Goal: Task Accomplishment & Management: Manage account settings

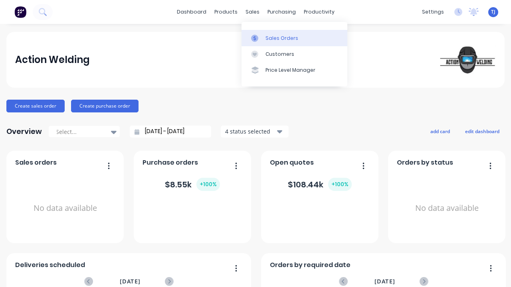
click at [263, 38] on link "Sales Orders" at bounding box center [294, 38] width 106 height 16
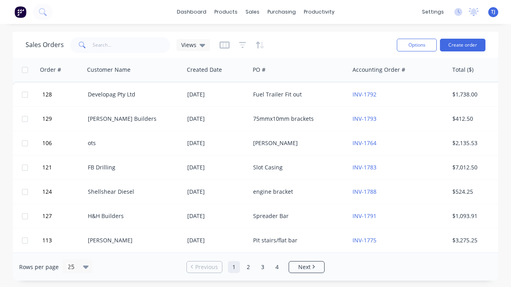
scroll to position [0, 1]
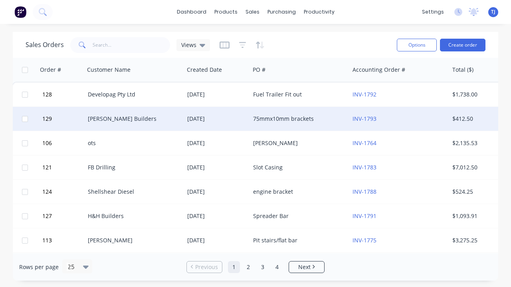
click at [146, 119] on div "[PERSON_NAME] Builders" at bounding box center [132, 119] width 89 height 8
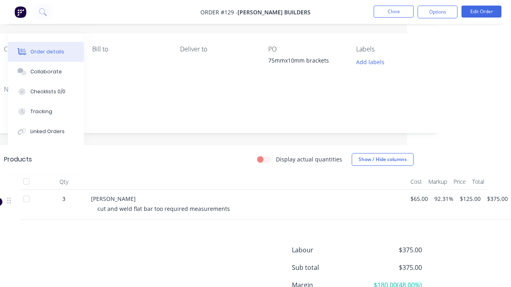
scroll to position [87, 103]
click at [481, 11] on button "Edit Order" at bounding box center [481, 12] width 40 height 12
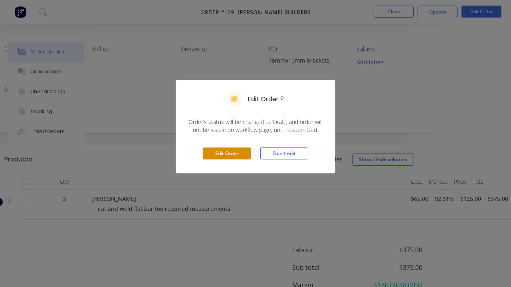
click at [234, 149] on button "Edit Order" at bounding box center [227, 154] width 48 height 12
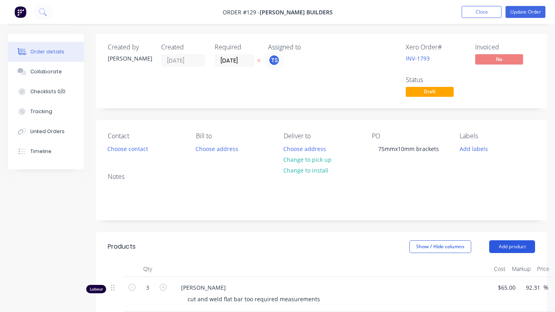
click at [510, 241] on button "Add product" at bounding box center [512, 247] width 46 height 13
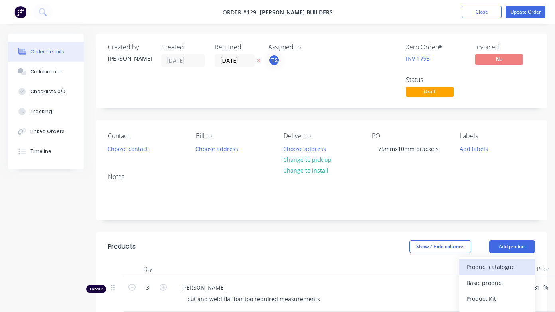
click at [502, 267] on div "Product catalogue" at bounding box center [496, 267] width 61 height 12
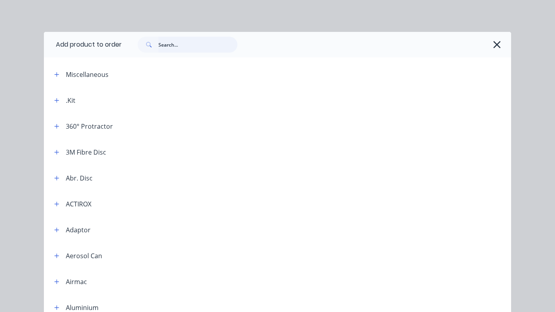
click at [203, 39] on input "text" at bounding box center [197, 45] width 79 height 16
type input "flat bar"
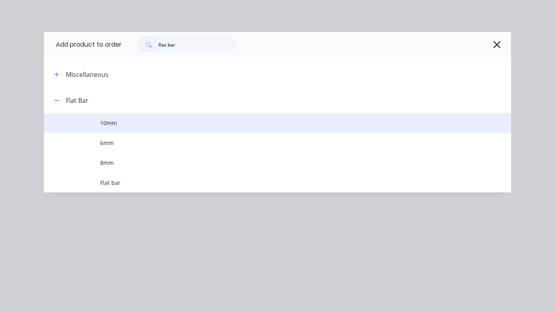
click at [113, 118] on td "10mm" at bounding box center [305, 123] width 411 height 20
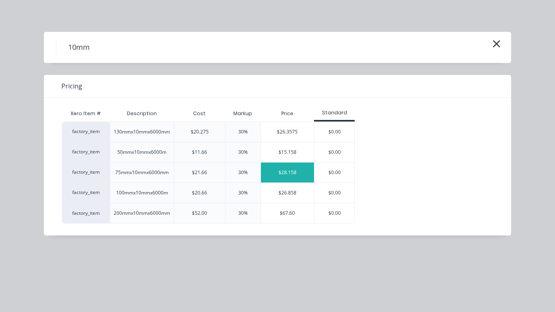
click at [296, 168] on div "$28.158" at bounding box center [287, 173] width 53 height 20
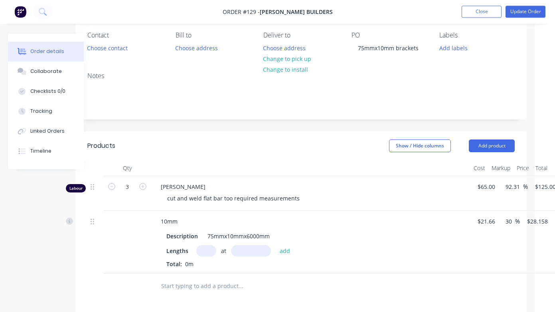
scroll to position [101, 26]
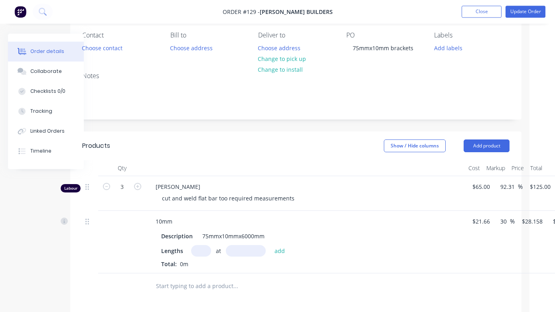
click at [204, 249] on input "text" at bounding box center [201, 252] width 20 height 12
type input "1"
click at [245, 249] on input "text" at bounding box center [246, 252] width 40 height 12
type input "4100mm"
click at [280, 253] on button "add" at bounding box center [280, 251] width 19 height 11
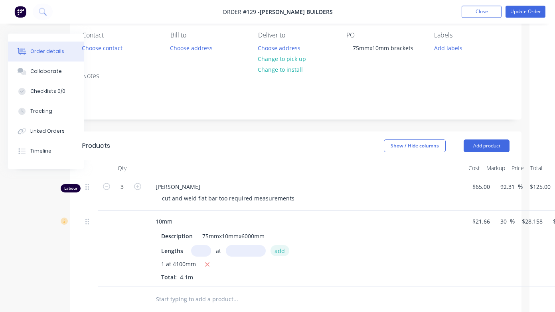
type input "$115.45"
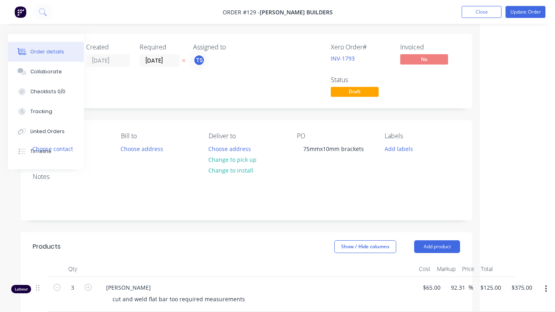
scroll to position [0, 75]
click at [510, 17] on button "Update Order" at bounding box center [526, 12] width 40 height 12
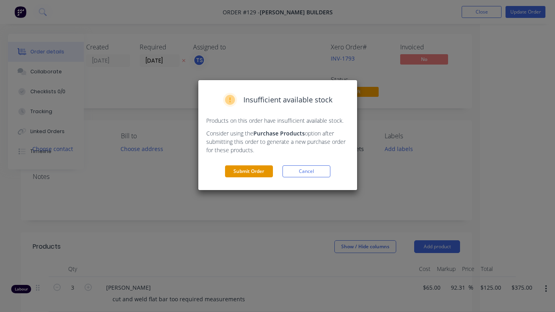
click at [249, 170] on button "Submit Order" at bounding box center [249, 172] width 48 height 12
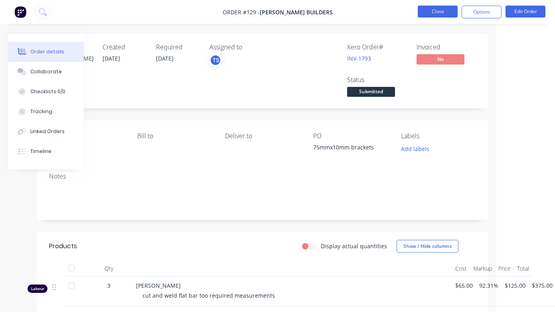
click at [439, 10] on button "Close" at bounding box center [438, 12] width 40 height 12
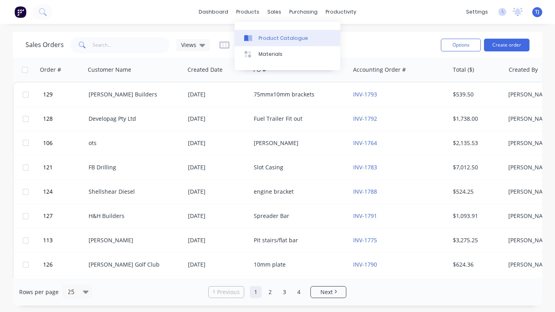
click at [261, 42] on link "Product Catalogue" at bounding box center [288, 38] width 106 height 16
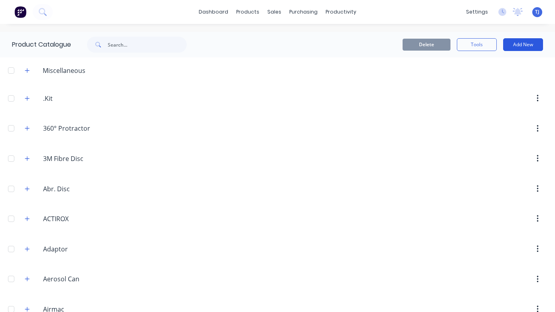
click at [510, 43] on button "Add New" at bounding box center [523, 44] width 40 height 13
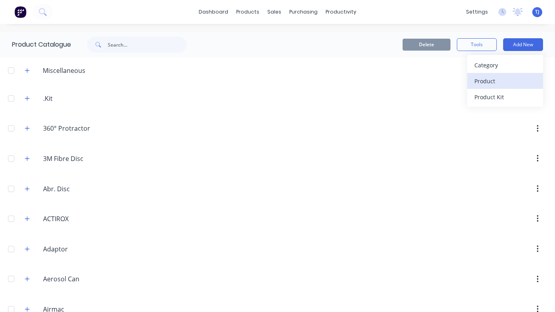
click at [492, 85] on div "Product" at bounding box center [504, 81] width 61 height 12
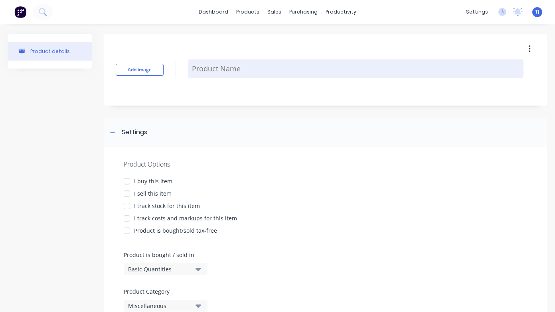
click at [245, 77] on textarea at bounding box center [356, 68] width 336 height 19
type textarea "x"
type textarea "T"
type textarea "x"
type textarea "To"
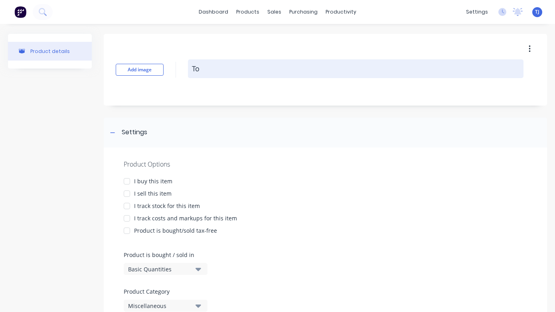
type textarea "x"
type textarea "Tow"
type textarea "x"
type textarea "Tow"
type textarea "x"
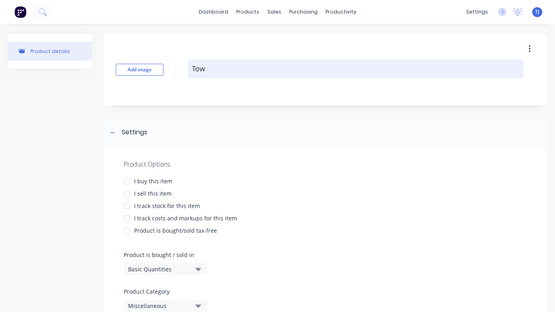
type textarea "Tow e"
type textarea "x"
type textarea "Tow ey"
type textarea "x"
type textarea "Tow eye"
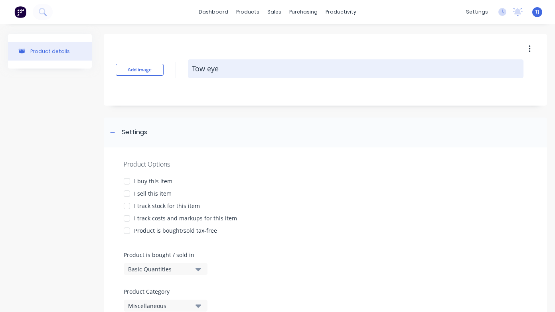
type textarea "x"
type textarea "Tow eye"
type textarea "x"
type textarea "Tow eye 9"
type textarea "x"
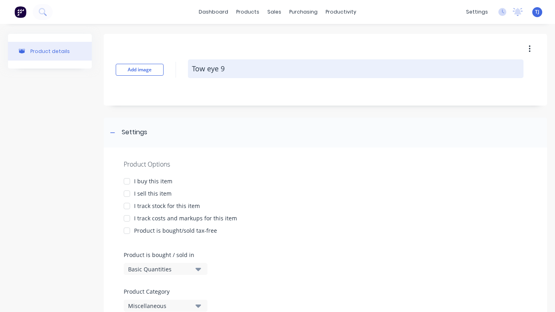
type textarea "Tow eye 90"
type textarea "x"
type textarea "Tow eye 90m"
type textarea "x"
type textarea "Tow eye 90mm"
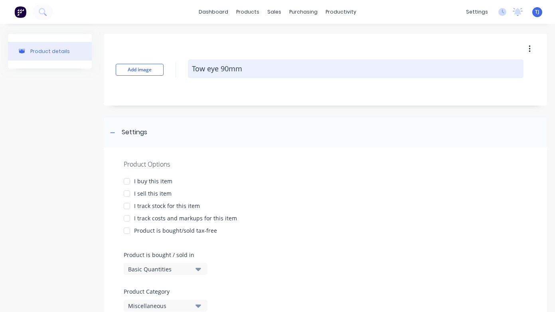
type textarea "x"
type textarea "Tow eye 90mmx"
type textarea "x"
type textarea "Tow eye 90mmx9"
type textarea "x"
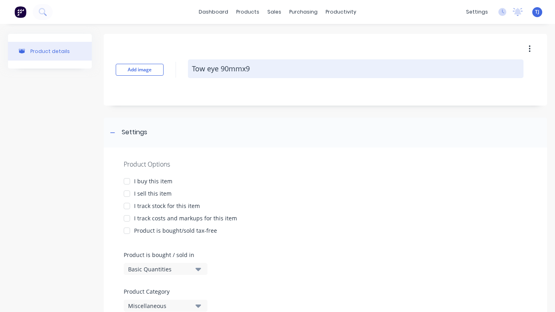
type textarea "Tow eye 90mmx90"
type textarea "x"
type textarea "Tow eye 90mmx90m"
type textarea "x"
type textarea "Tow eye 90mmx90mm"
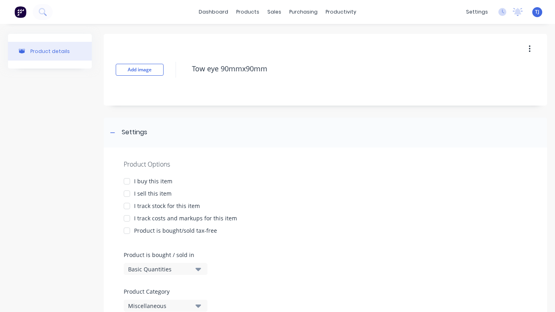
click at [126, 183] on div at bounding box center [127, 182] width 16 height 16
click at [128, 191] on div at bounding box center [127, 194] width 16 height 16
click at [126, 204] on div at bounding box center [127, 206] width 16 height 16
click at [128, 221] on div at bounding box center [127, 219] width 16 height 16
type textarea "x"
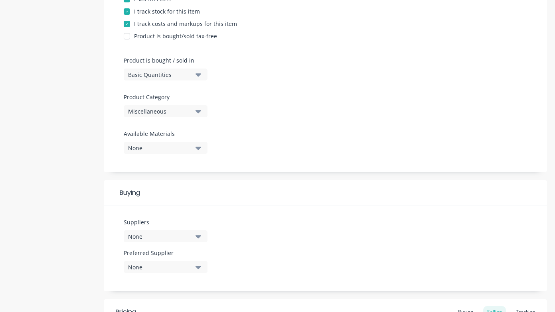
scroll to position [199, 0]
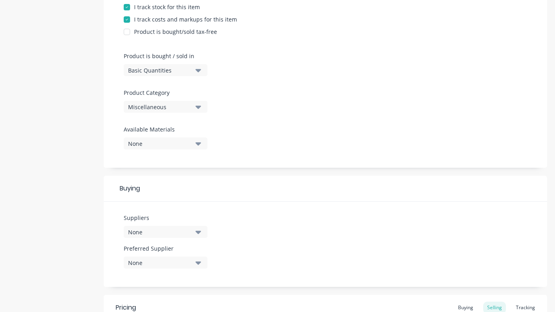
type textarea "Tow eye 90mmx90mm"
type textarea "x"
click at [196, 232] on icon "button" at bounding box center [199, 232] width 6 height 9
type textarea "x"
type textarea "Tow eye 90mmx90mm"
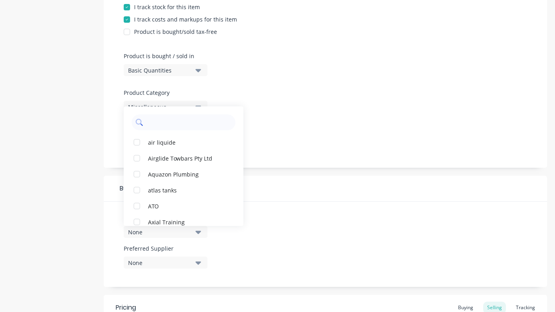
click at [178, 121] on input "text" at bounding box center [189, 123] width 85 height 16
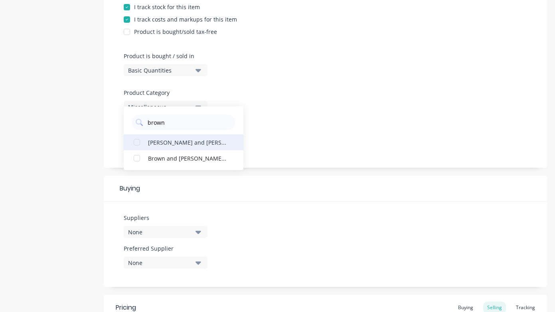
type input "brown"
click at [162, 148] on button "[PERSON_NAME] and [PERSON_NAME]" at bounding box center [184, 142] width 120 height 16
click at [334, 124] on div at bounding box center [325, 122] width 403 height 6
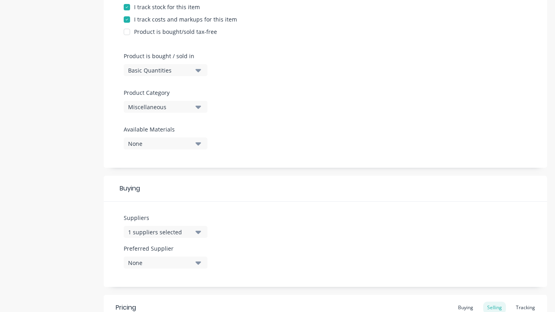
click at [197, 269] on button "None" at bounding box center [166, 263] width 84 height 12
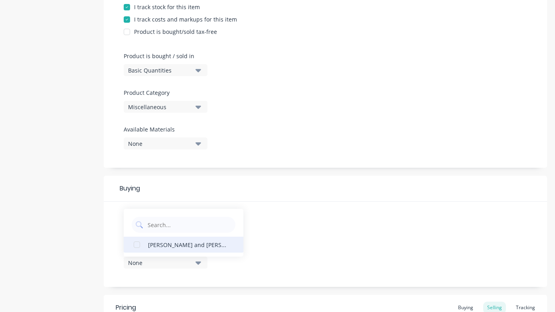
click at [194, 241] on div "[PERSON_NAME] and [PERSON_NAME]" at bounding box center [188, 245] width 80 height 8
type textarea "x"
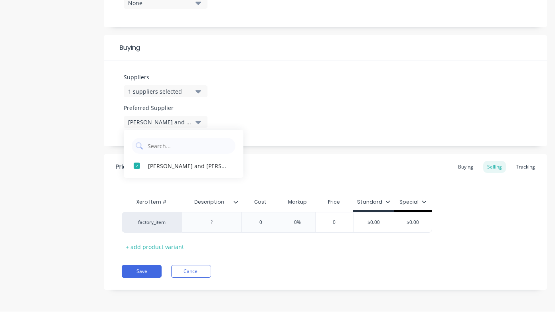
scroll to position [0, 0]
click at [225, 225] on div at bounding box center [212, 223] width 40 height 10
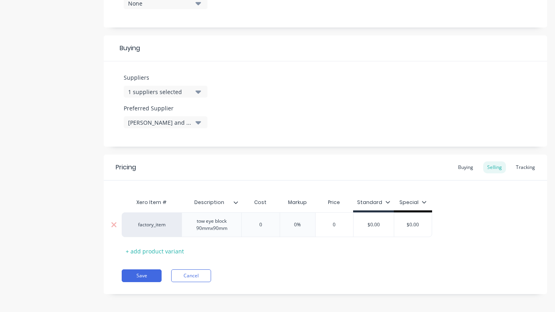
type textarea "x"
type input "0"
click at [258, 227] on div "factory_item tow eye block 90mmx90mm 0 0 0% 0 $0.00 $0.00" at bounding box center [277, 225] width 310 height 25
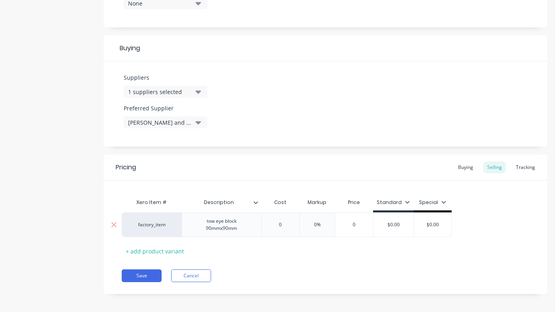
type textarea "x"
type input "10"
type textarea "x"
type input "160"
type textarea "x"
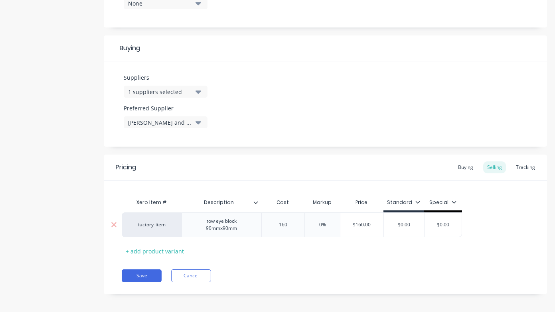
type input "1610"
type textarea "x"
type input "161.0"
type textarea "x"
type input "161.30"
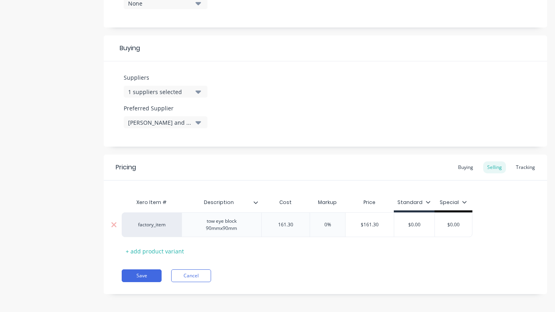
type textarea "x"
type input "161.380"
click at [335, 226] on input "0%" at bounding box center [330, 224] width 40 height 7
type input "0"
type textarea "x"
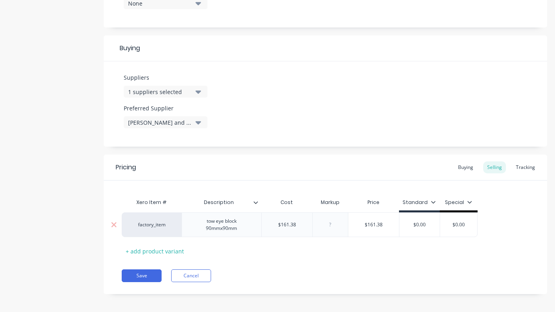
type input "2"
type textarea "x"
type input "25"
click at [343, 272] on div "Save Cancel" at bounding box center [334, 276] width 425 height 13
click at [169, 251] on div "+ add product variant" at bounding box center [155, 251] width 66 height 12
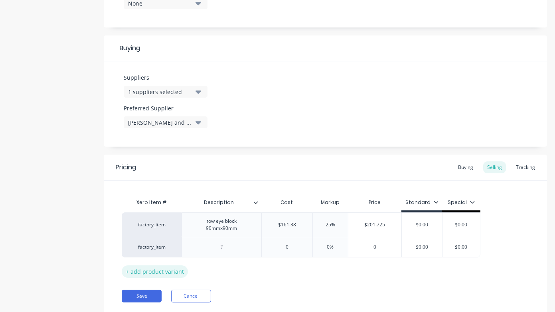
type textarea "x"
click at [222, 241] on div at bounding box center [222, 247] width 80 height 21
click at [227, 252] on div at bounding box center [221, 247] width 40 height 10
type textarea "x"
type input "0"
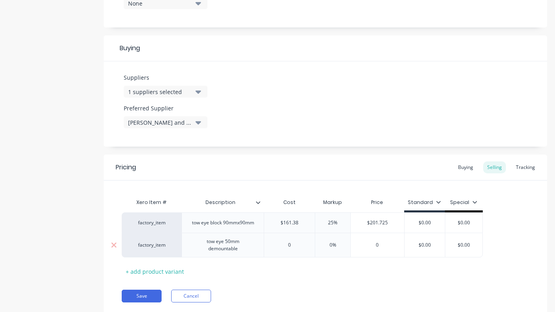
click at [298, 249] on input "0" at bounding box center [289, 245] width 51 height 7
type textarea "x"
type input "4"
type textarea "x"
type input "44"
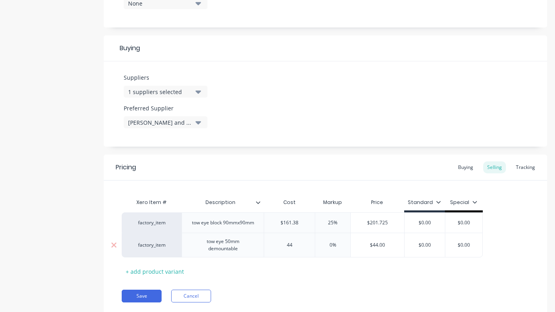
type textarea "x"
type input "443."
type textarea "x"
type input "443.6"
type textarea "x"
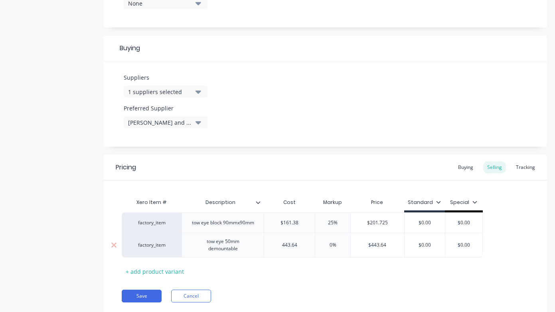
click at [340, 253] on div "0%" at bounding box center [333, 245] width 40 height 20
type input "443.64"
type input "0"
type textarea "x"
type input "2"
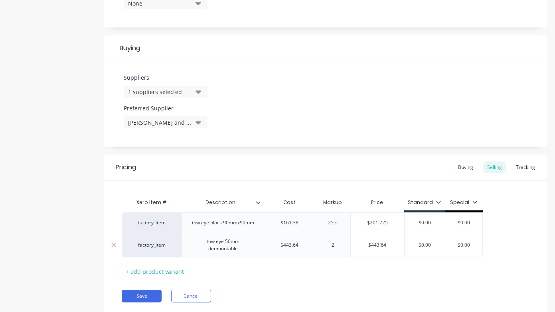
type textarea "x"
type input "25"
type textarea "x"
type input "2"
type textarea "x"
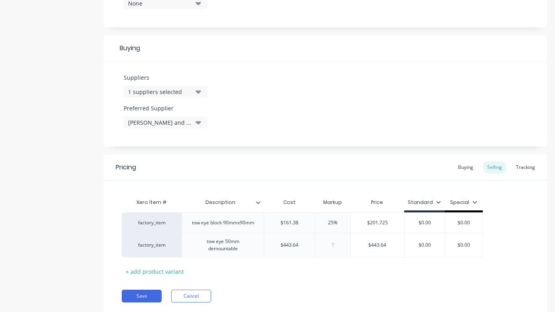
type textarea "x"
type input "1"
type textarea "x"
type input "15"
click at [379, 283] on div "Pricing Buying Selling Tracking Xero Item # Description Cost Markup Price Stand…" at bounding box center [325, 235] width 443 height 160
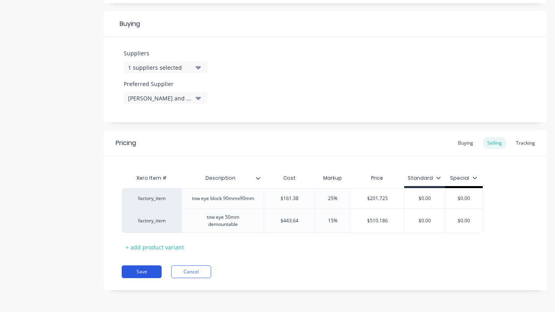
scroll to position [368, 0]
click at [150, 269] on button "Save" at bounding box center [142, 272] width 40 height 13
type textarea "x"
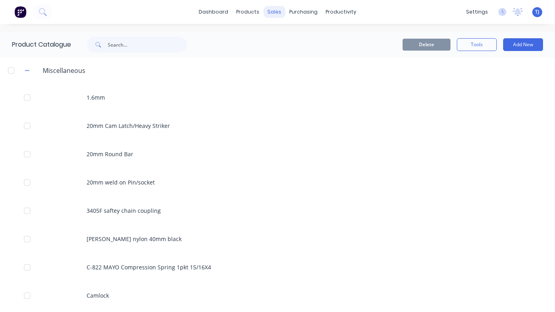
click at [273, 13] on div "sales" at bounding box center [274, 12] width 22 height 12
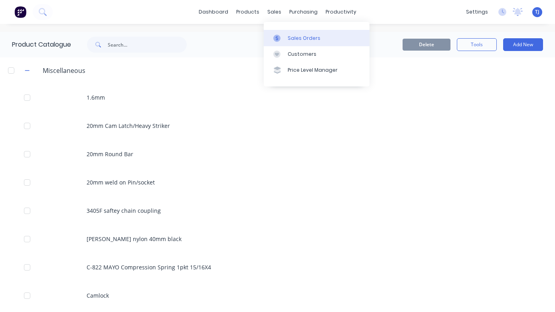
click at [285, 40] on link "Sales Orders" at bounding box center [317, 38] width 106 height 16
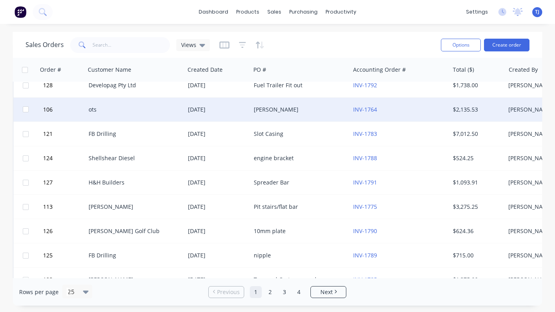
scroll to position [35, 0]
click at [251, 110] on div "[PERSON_NAME]" at bounding box center [300, 109] width 99 height 24
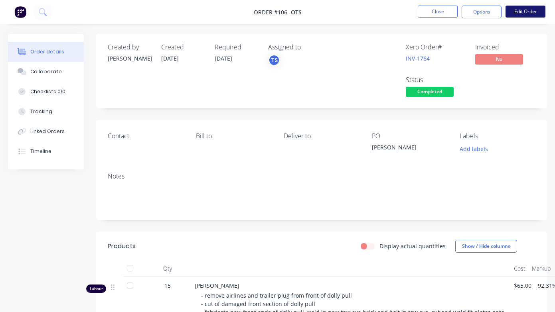
click at [510, 11] on button "Edit Order" at bounding box center [526, 12] width 40 height 12
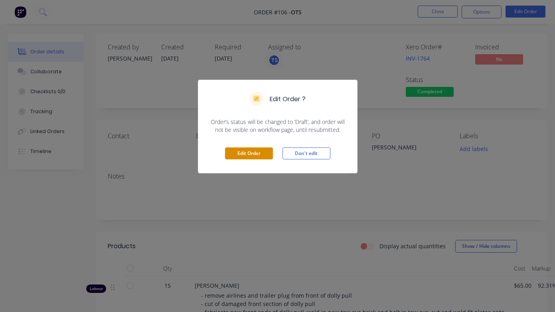
click at [262, 155] on button "Edit Order" at bounding box center [249, 154] width 48 height 12
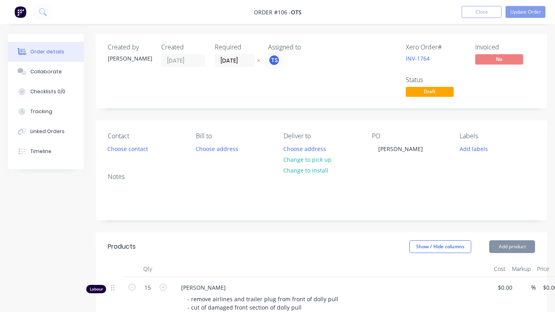
type input "$65.00"
type input "92.31"
type input "$125.00"
type input "$1,875.00"
type input "$34.27"
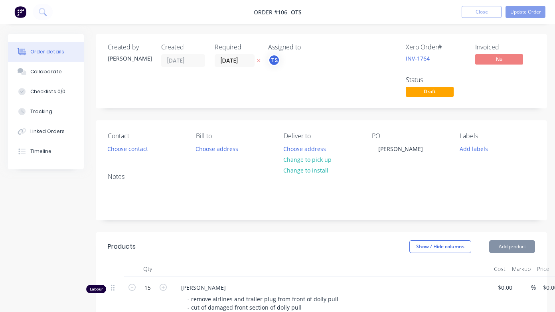
type input "30"
type input "$44.551"
type input "$44.55"
type input "$168.00"
type input "30"
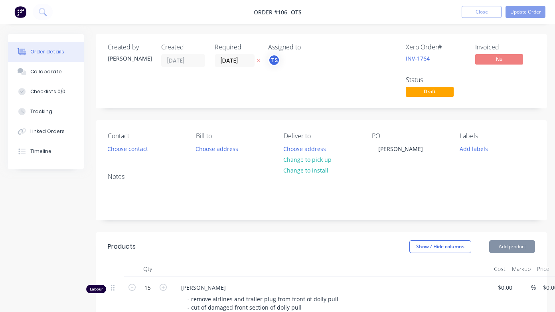
type input "$218.40"
type input "$21.84"
click at [502, 247] on button "Add product" at bounding box center [512, 247] width 46 height 13
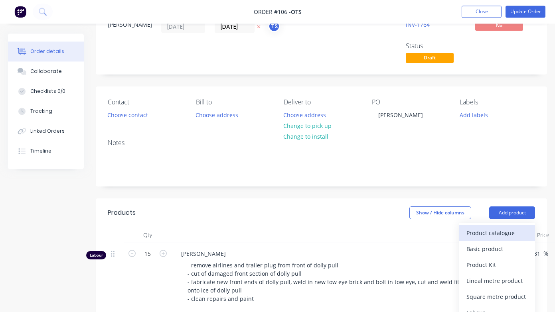
scroll to position [36, 0]
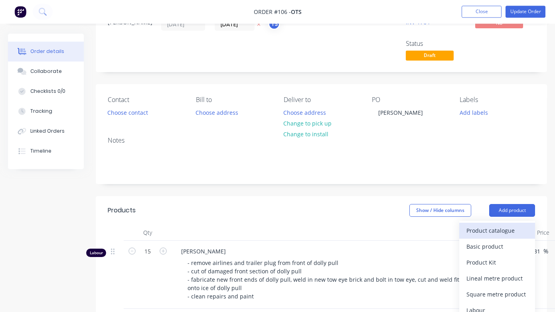
click at [499, 231] on div "Product catalogue" at bounding box center [496, 231] width 61 height 12
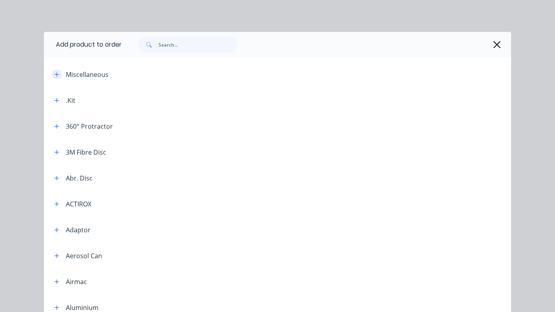
click at [57, 73] on icon "button" at bounding box center [56, 75] width 5 height 6
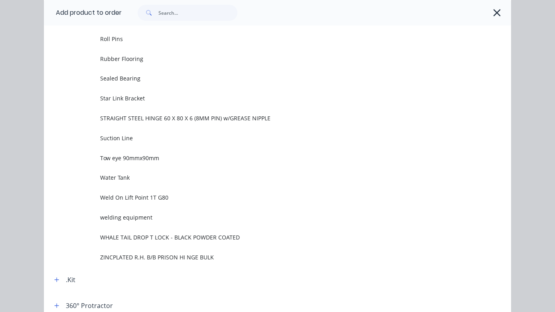
scroll to position [540, 0]
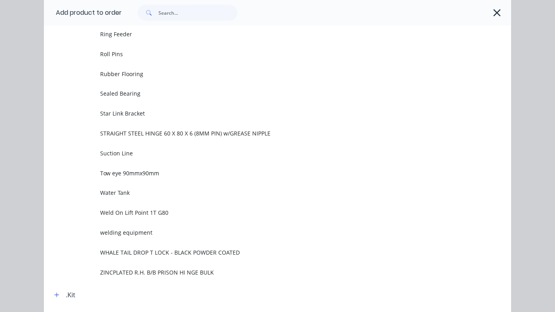
click at [152, 173] on span "Tow eye 90mmx90mm" at bounding box center [264, 173] width 329 height 8
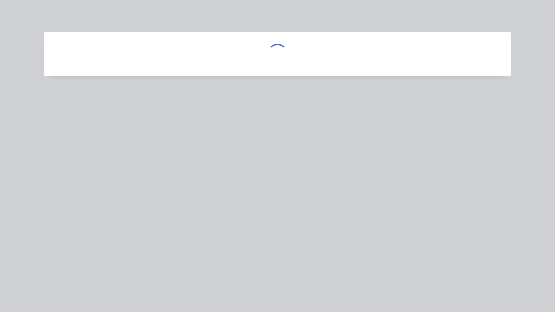
scroll to position [0, 0]
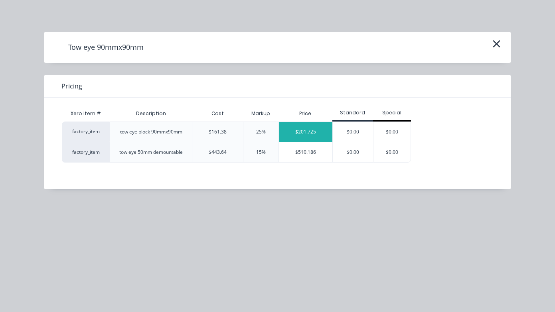
click at [292, 128] on div "$201.725" at bounding box center [305, 132] width 53 height 20
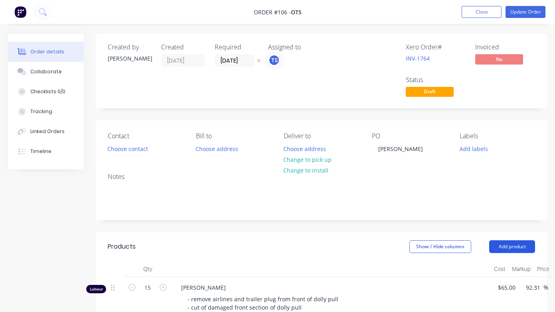
click at [510, 243] on button "Add product" at bounding box center [512, 247] width 46 height 13
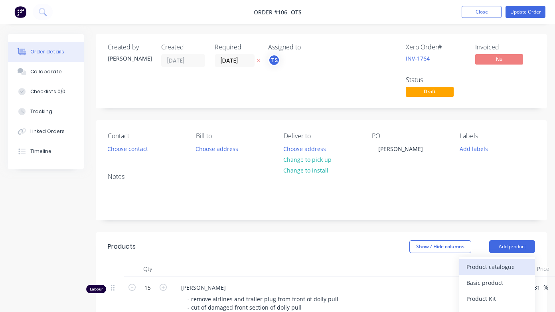
click at [499, 269] on div "Product catalogue" at bounding box center [496, 267] width 61 height 12
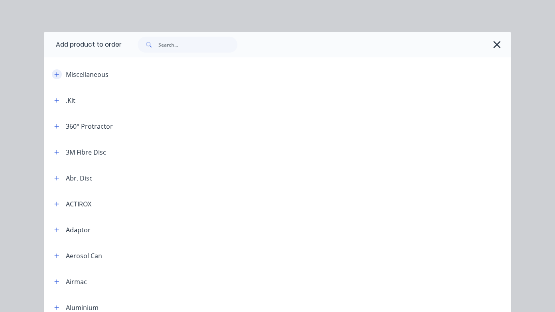
click at [61, 77] on button "button" at bounding box center [57, 74] width 10 height 10
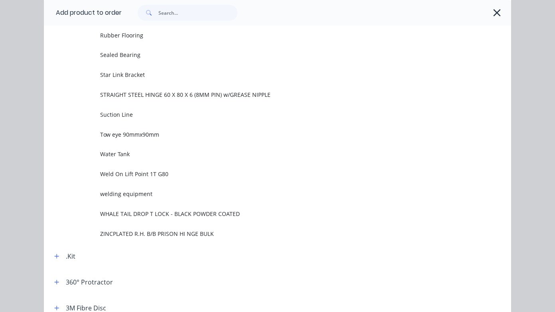
scroll to position [612, 0]
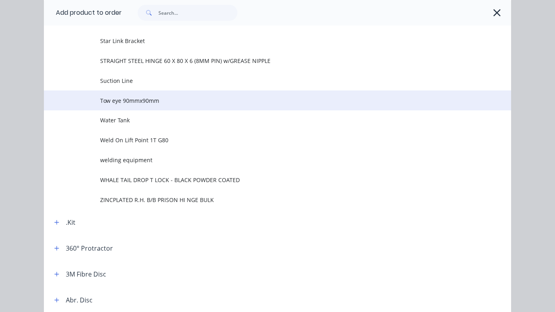
click at [144, 94] on td "Tow eye 90mmx90mm" at bounding box center [305, 101] width 411 height 20
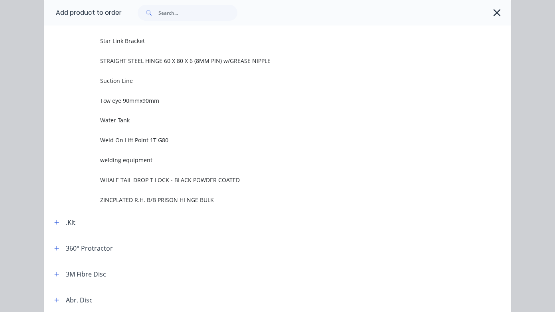
scroll to position [0, 0]
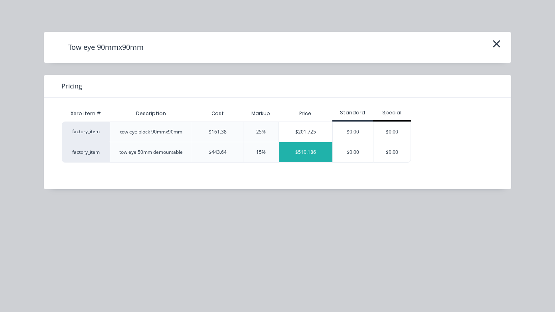
click at [304, 153] on div "$510.186" at bounding box center [305, 152] width 53 height 20
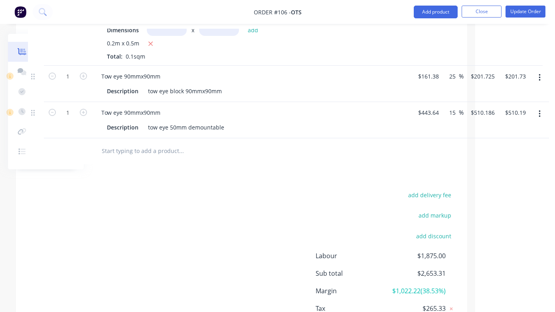
scroll to position [431, 79]
click at [510, 111] on icon "button" at bounding box center [540, 114] width 2 height 7
click at [504, 178] on div "Delete" at bounding box center [511, 183] width 61 height 12
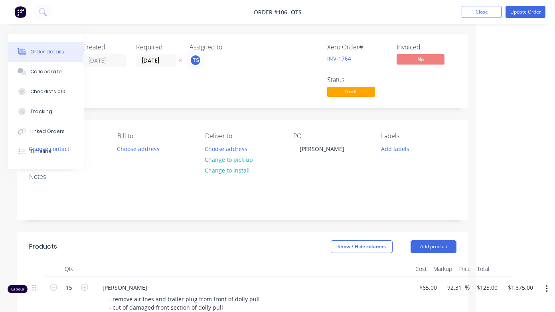
scroll to position [0, 79]
click at [510, 16] on button "Update Order" at bounding box center [526, 12] width 40 height 12
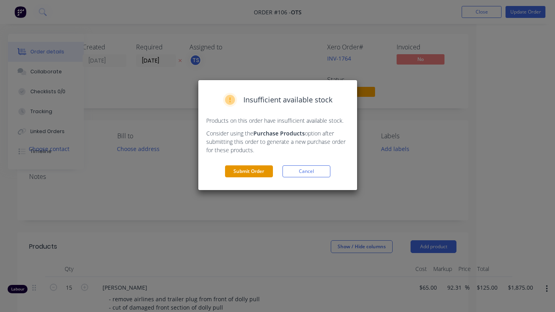
click at [254, 170] on button "Submit Order" at bounding box center [249, 172] width 48 height 12
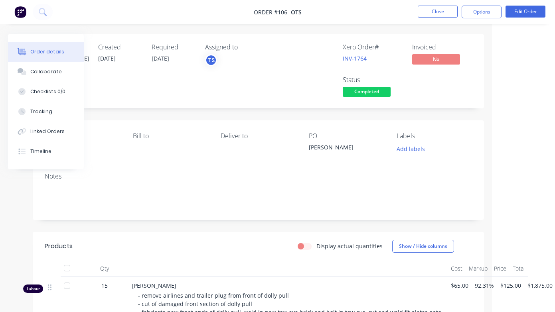
scroll to position [0, 63]
click at [444, 13] on button "Close" at bounding box center [438, 12] width 40 height 12
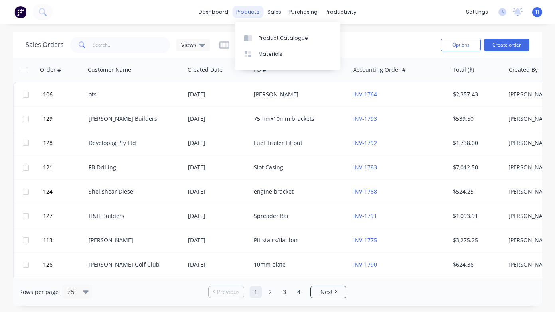
click at [258, 14] on div "products" at bounding box center [247, 12] width 31 height 12
click at [257, 43] on link "Product Catalogue" at bounding box center [288, 38] width 106 height 16
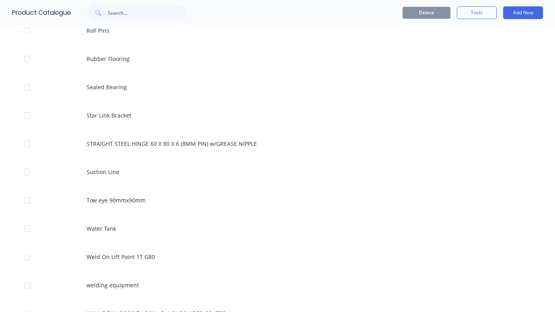
scroll to position [792, 0]
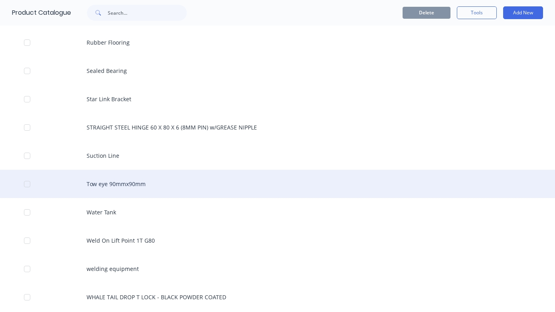
click at [118, 183] on div "Tow eye 90mmx90mm" at bounding box center [277, 184] width 555 height 28
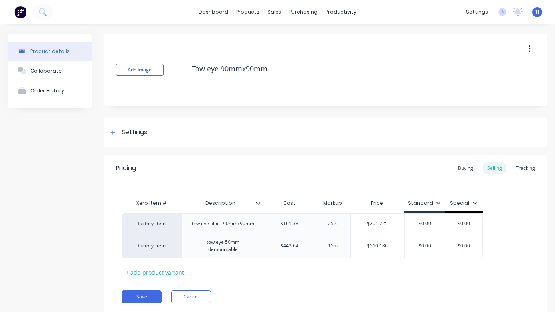
type textarea "x"
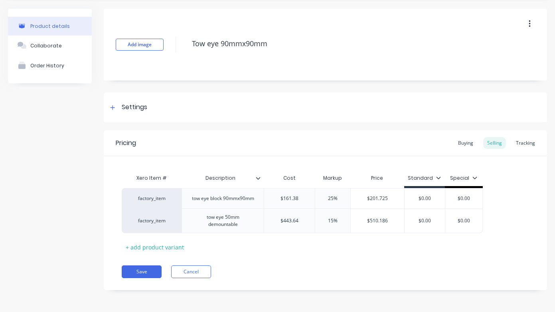
scroll to position [29, 0]
type input "$443.64"
click at [299, 222] on input "$443.64" at bounding box center [289, 220] width 51 height 7
type textarea "x"
type input "$443.6"
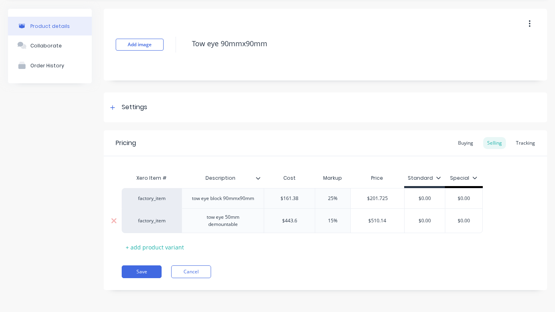
type textarea "x"
type input "$443"
type textarea "x"
type input "$44"
type textarea "x"
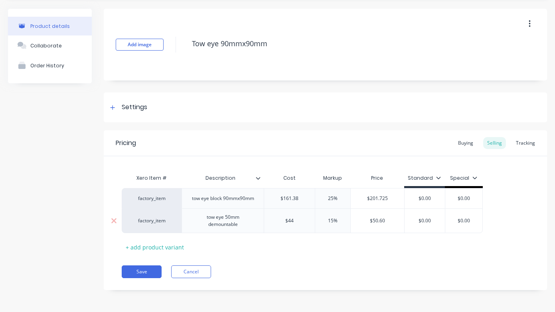
type input "$4"
type textarea "x"
type input "$"
type textarea "x"
type input "$3"
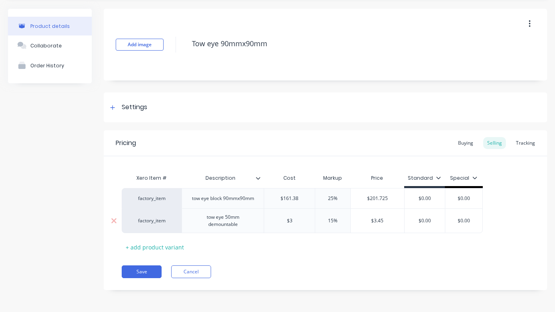
type textarea "x"
type input "$38"
type textarea "x"
type input "$385"
click at [325, 248] on div "Xero Item # Description Cost Markup Price Standard Special factory_item tow eye…" at bounding box center [325, 211] width 407 height 83
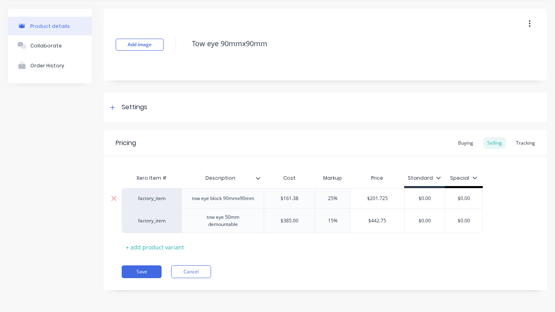
click at [307, 201] on div "$161.38" at bounding box center [289, 199] width 51 height 20
type input "$161.38"
type textarea "x"
type input "$161.3"
type textarea "x"
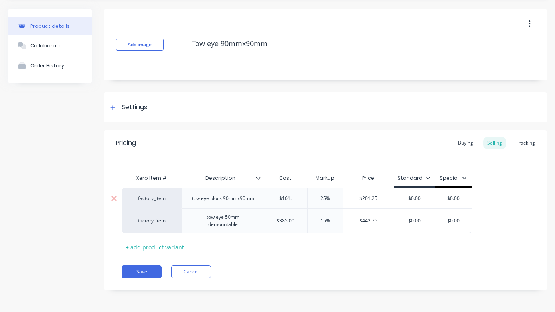
type input "$161"
type textarea "x"
type input "$16"
type textarea "x"
type input "$1"
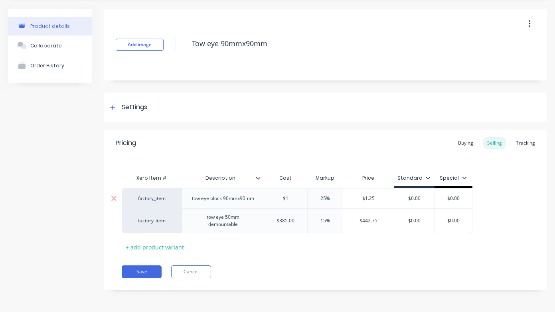
type textarea "x"
type input "$"
type textarea "x"
type input "$1"
type textarea "x"
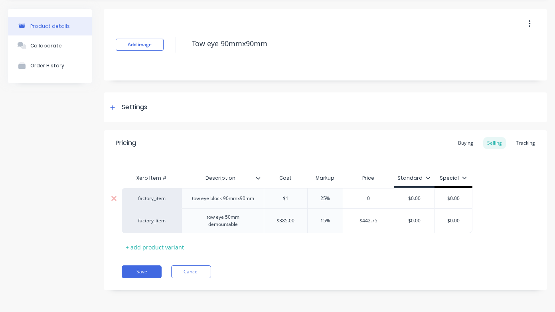
type input "$15"
type textarea "x"
type input "$150"
click at [326, 249] on div "Xero Item # Description Cost Markup Price Standard Special factory_item tow eye…" at bounding box center [325, 211] width 407 height 83
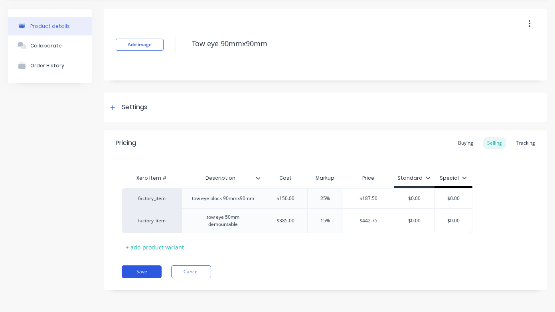
click at [150, 271] on button "Save" at bounding box center [142, 272] width 40 height 13
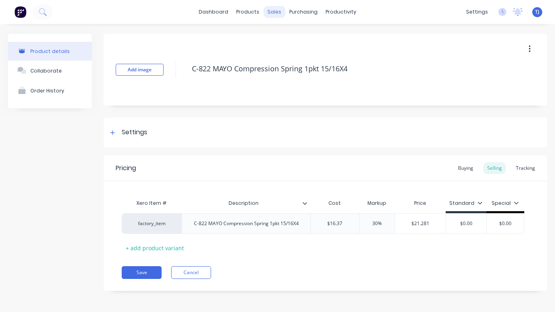
type textarea "x"
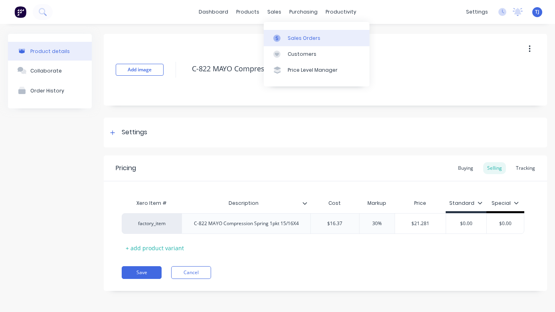
click at [283, 34] on link "Sales Orders" at bounding box center [317, 38] width 106 height 16
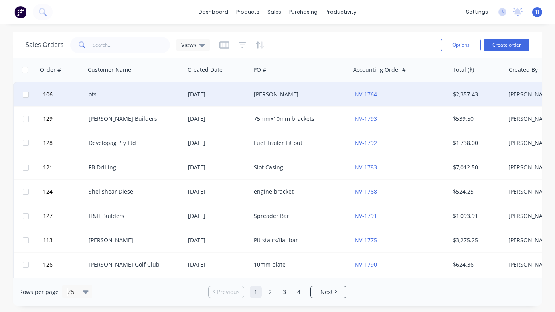
click at [280, 97] on div "[PERSON_NAME]" at bounding box center [298, 95] width 89 height 8
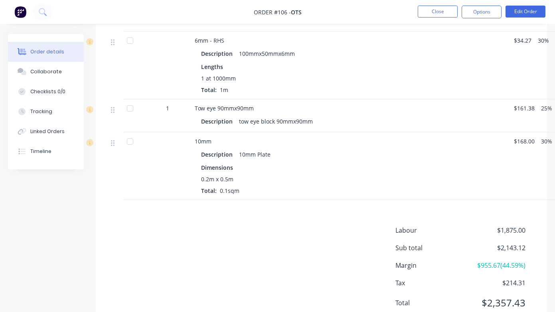
scroll to position [304, 0]
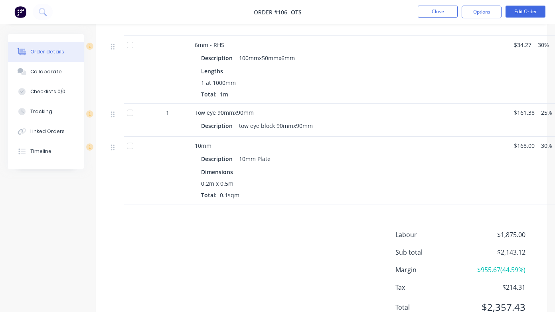
click at [130, 110] on div at bounding box center [130, 113] width 16 height 16
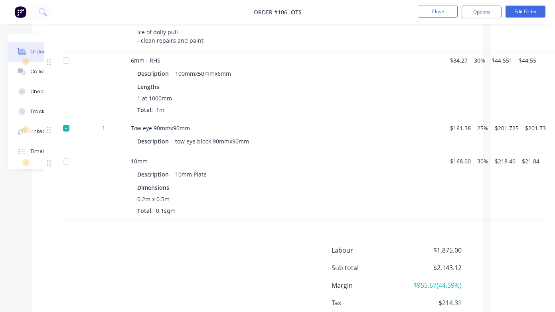
scroll to position [289, 63]
click at [510, 12] on button "Edit Order" at bounding box center [526, 12] width 40 height 12
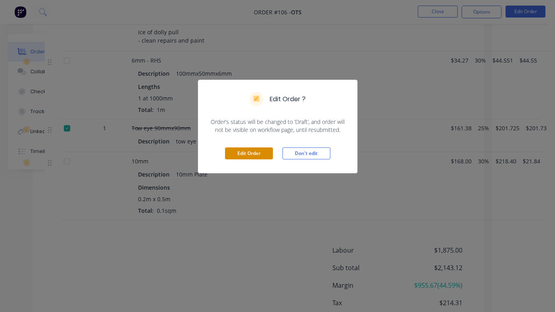
click at [253, 154] on button "Edit Order" at bounding box center [249, 154] width 48 height 12
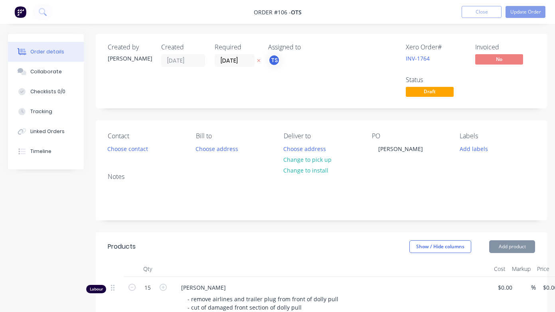
type input "$65.00"
type input "92.31"
type input "$125.00"
type input "$1,875.00"
type input "$34.27"
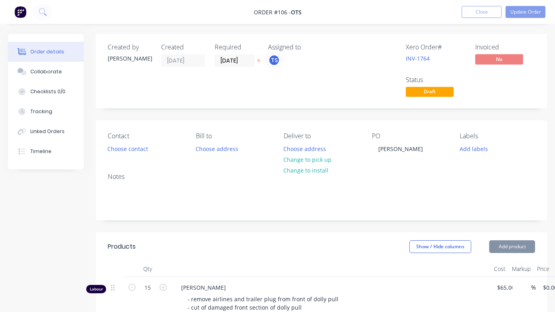
type input "30"
type input "$44.551"
type input "$44.55"
type input "$161.38"
type input "25"
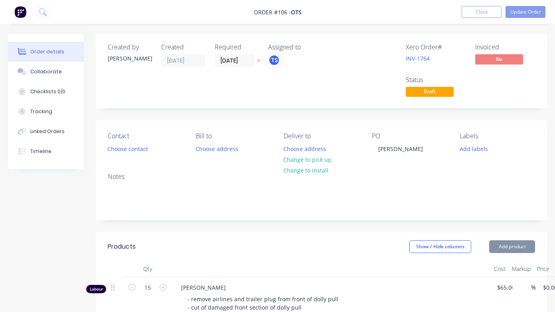
type input "$201.725"
type input "$201.73"
type input "$168.00"
type input "30"
type input "$218.40"
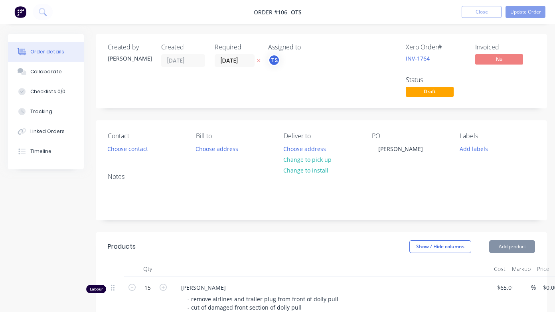
type input "$21.84"
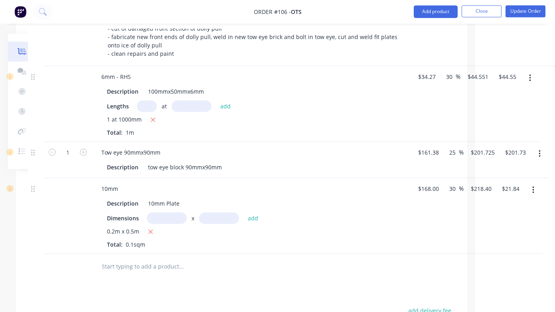
scroll to position [279, 79]
click at [510, 150] on button "button" at bounding box center [540, 154] width 19 height 14
click at [498, 223] on div "Delete" at bounding box center [511, 223] width 61 height 12
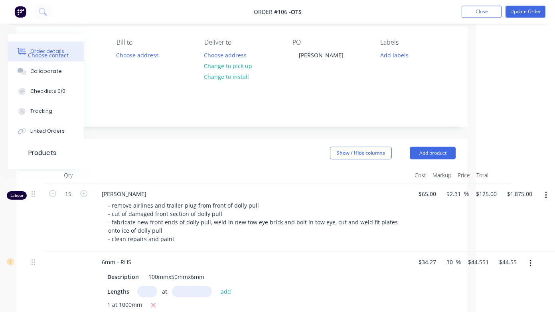
scroll to position [105, 79]
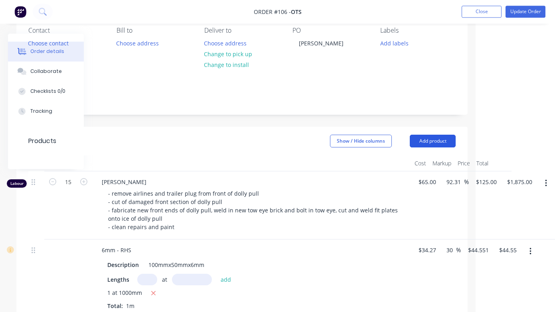
click at [434, 142] on button "Add product" at bounding box center [433, 141] width 46 height 13
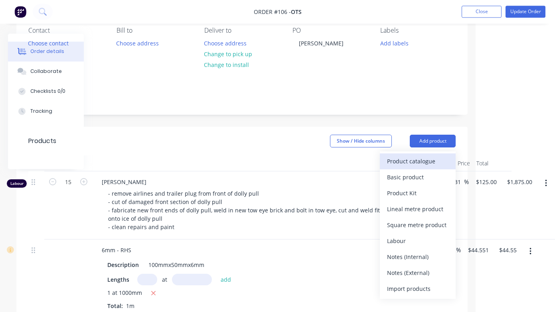
click at [419, 161] on div "Product catalogue" at bounding box center [417, 162] width 61 height 12
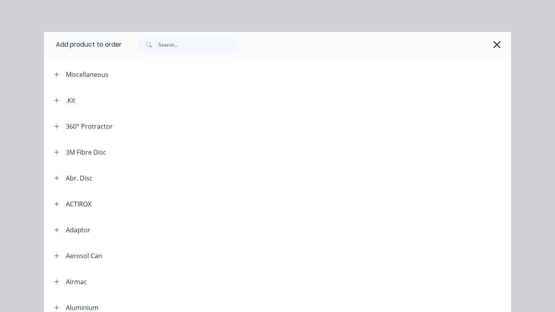
click at [91, 71] on div "Miscellaneous" at bounding box center [87, 75] width 43 height 10
click at [52, 73] on span at bounding box center [57, 74] width 10 height 10
click at [59, 73] on icon "button" at bounding box center [56, 75] width 5 height 6
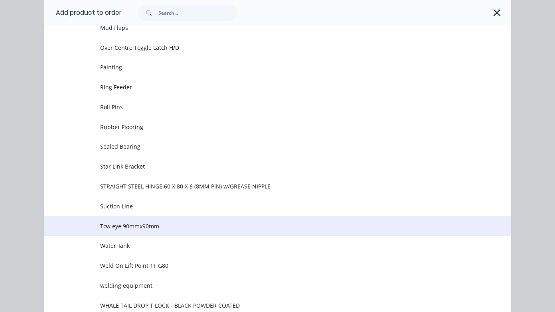
scroll to position [490, 0]
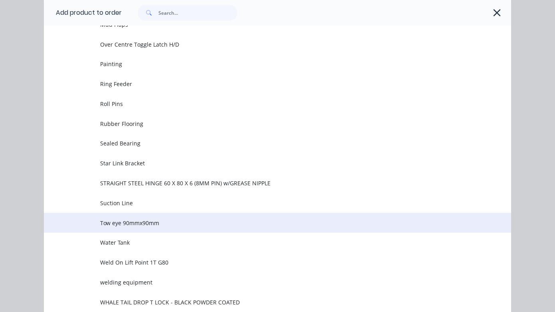
click at [114, 219] on span "Tow eye 90mmx90mm" at bounding box center [264, 223] width 329 height 8
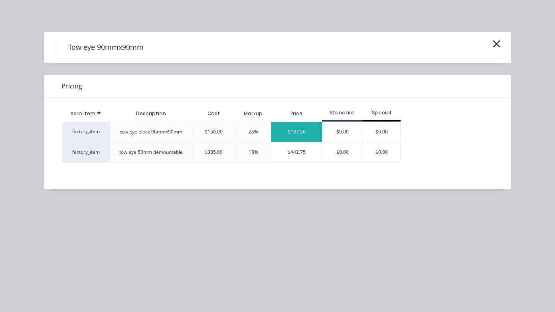
scroll to position [81, 79]
click at [299, 131] on div "$187.50" at bounding box center [296, 132] width 51 height 20
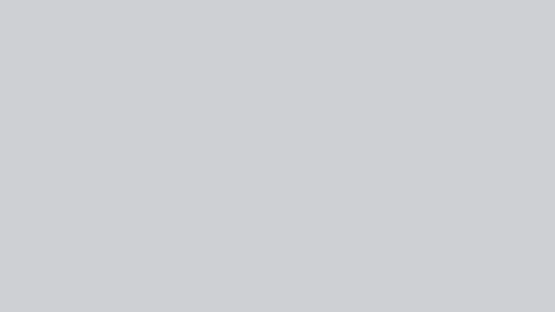
type input "$150.00"
type input "25"
type input "$187.50"
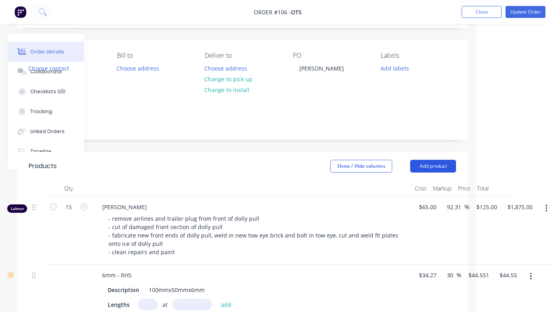
click at [442, 164] on button "Add product" at bounding box center [433, 166] width 46 height 13
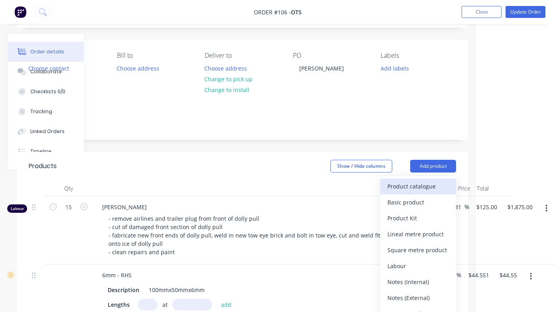
click at [419, 184] on div "Product catalogue" at bounding box center [417, 187] width 61 height 12
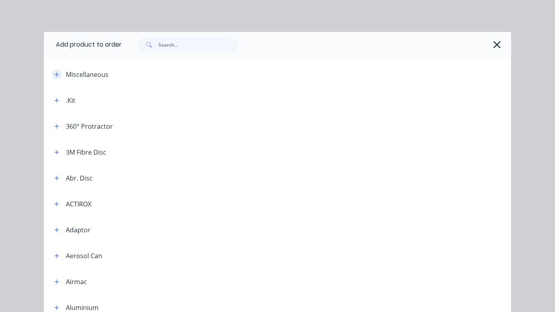
click at [56, 73] on icon "button" at bounding box center [56, 75] width 5 height 6
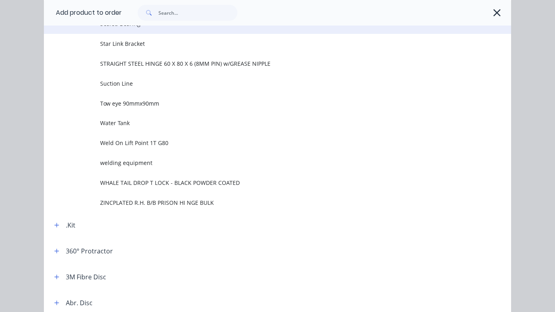
scroll to position [609, 0]
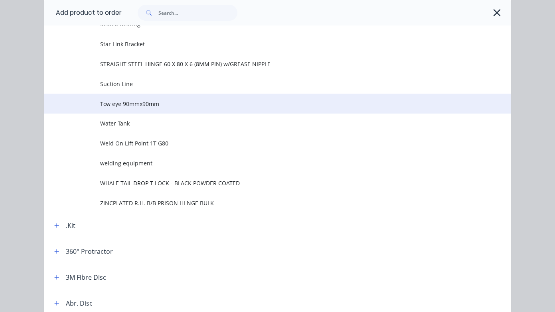
click at [146, 103] on span "Tow eye 90mmx90mm" at bounding box center [264, 104] width 329 height 8
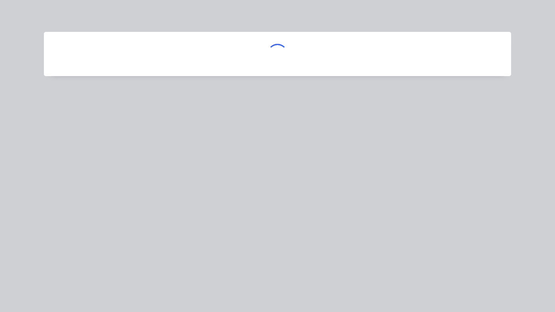
scroll to position [0, 0]
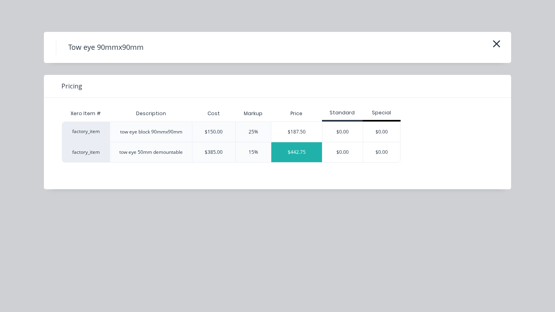
click at [291, 157] on div "$442.75" at bounding box center [296, 152] width 51 height 20
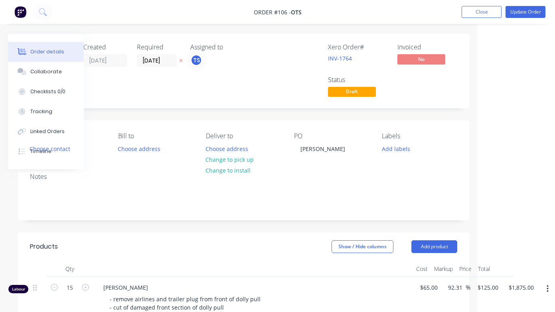
scroll to position [0, 78]
click at [510, 14] on button "Update Order" at bounding box center [526, 12] width 40 height 12
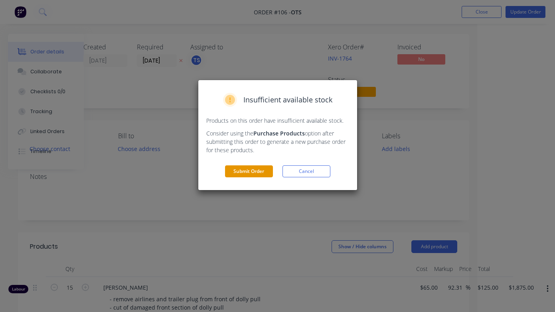
click at [254, 176] on button "Submit Order" at bounding box center [249, 172] width 48 height 12
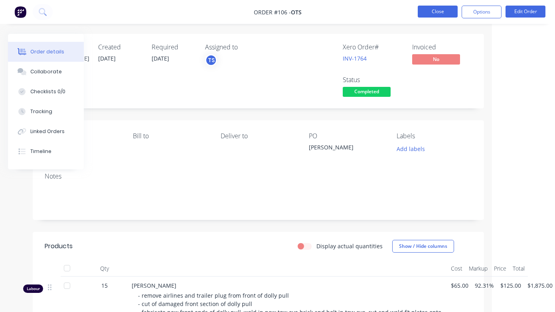
click at [429, 13] on button "Close" at bounding box center [438, 12] width 40 height 12
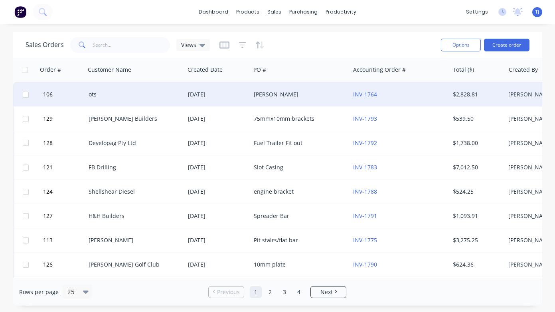
click at [265, 96] on div "[PERSON_NAME]" at bounding box center [298, 95] width 89 height 8
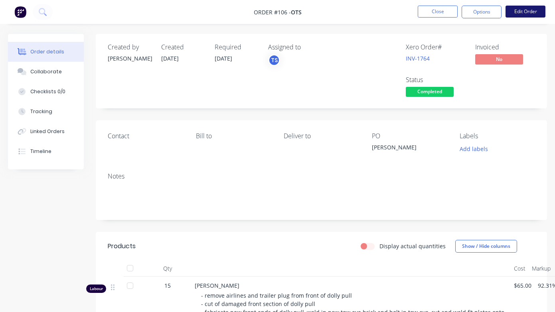
click at [510, 16] on button "Edit Order" at bounding box center [526, 12] width 40 height 12
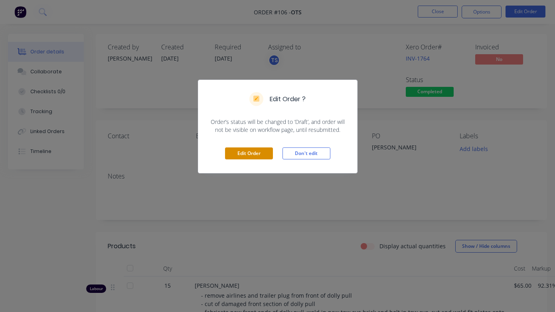
click at [257, 152] on button "Edit Order" at bounding box center [249, 154] width 48 height 12
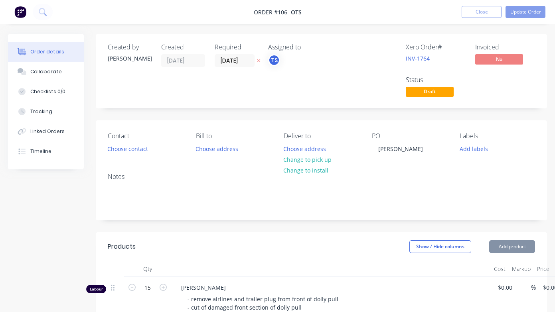
type input "$65.00"
type input "92.31"
type input "$125.00"
type input "$1,875.00"
type input "$34.27"
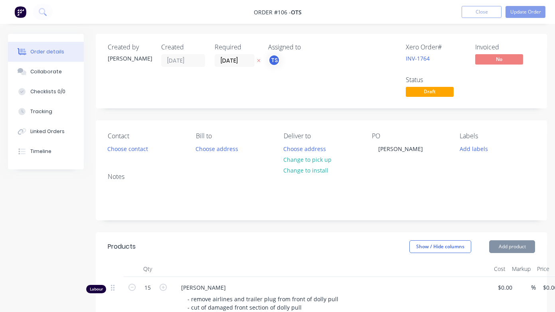
type input "30"
type input "$44.551"
type input "$44.55"
type input "$168.00"
type input "30"
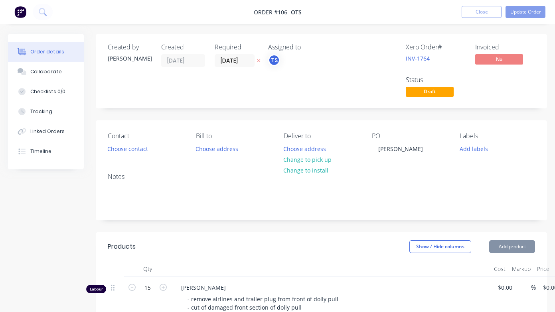
type input "$218.40"
type input "$21.84"
type input "$150.00"
type input "25"
type input "$187.50"
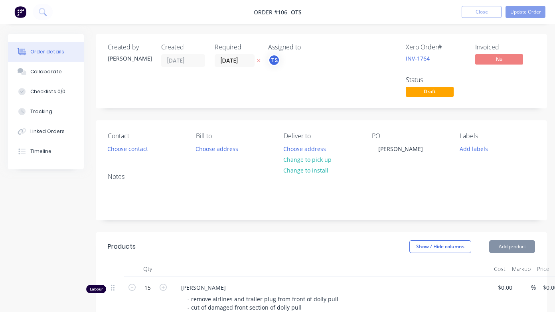
type input "$187.50"
type input "$385.00"
type input "15"
type input "$442.75"
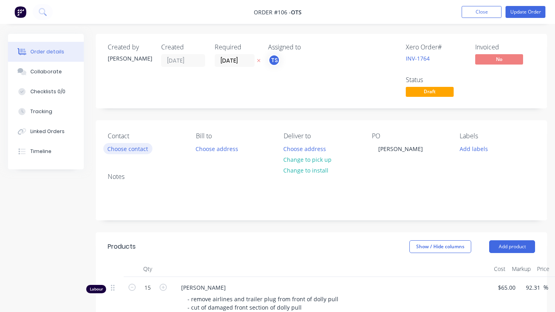
click at [138, 150] on button "Choose contact" at bounding box center [127, 148] width 49 height 11
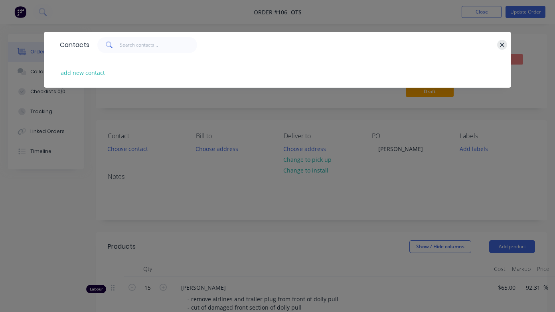
click at [502, 45] on icon "button" at bounding box center [502, 45] width 4 height 4
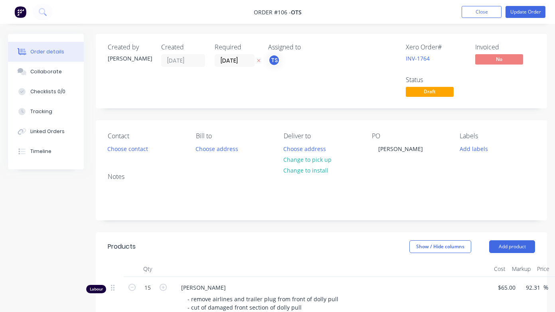
click at [296, 12] on span "ots" at bounding box center [296, 12] width 11 height 8
click at [134, 150] on button "Choose contact" at bounding box center [127, 148] width 49 height 11
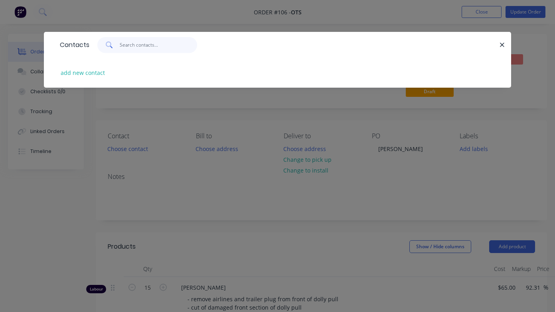
click at [168, 45] on input "text" at bounding box center [159, 45] width 78 height 16
type input "[PERSON_NAME]"
click at [503, 45] on icon "button" at bounding box center [502, 44] width 5 height 7
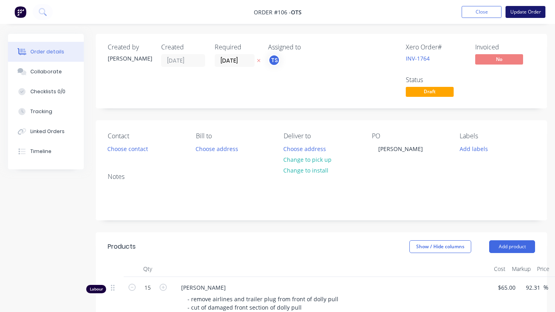
click at [510, 12] on button "Update Order" at bounding box center [526, 12] width 40 height 12
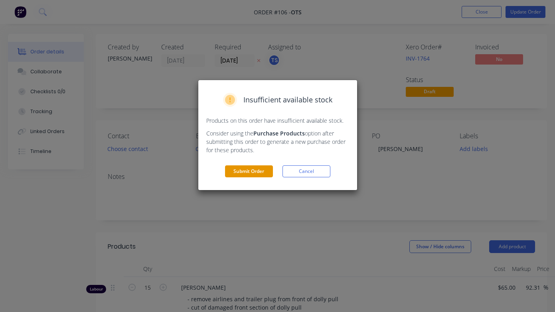
click at [262, 172] on button "Submit Order" at bounding box center [249, 172] width 48 height 12
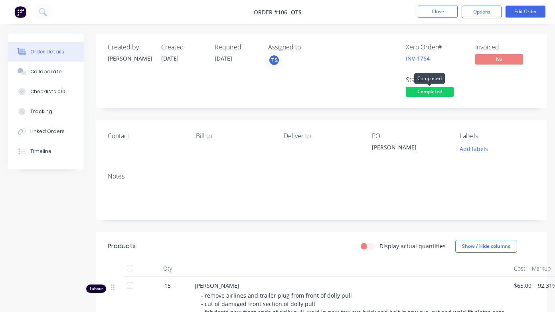
click at [441, 92] on span "Completed" at bounding box center [430, 92] width 48 height 10
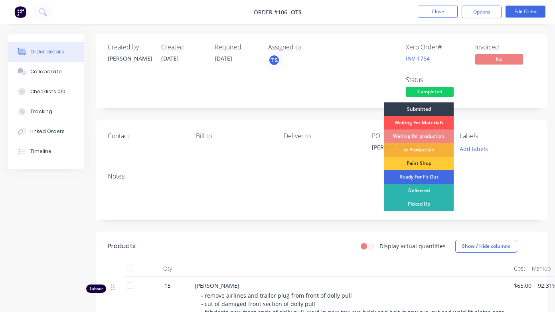
click at [436, 172] on div "Ready For Fit Out" at bounding box center [419, 177] width 70 height 14
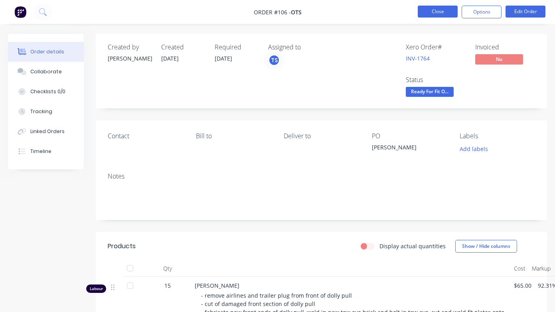
click at [424, 14] on button "Close" at bounding box center [438, 12] width 40 height 12
